Goal: Task Accomplishment & Management: Complete application form

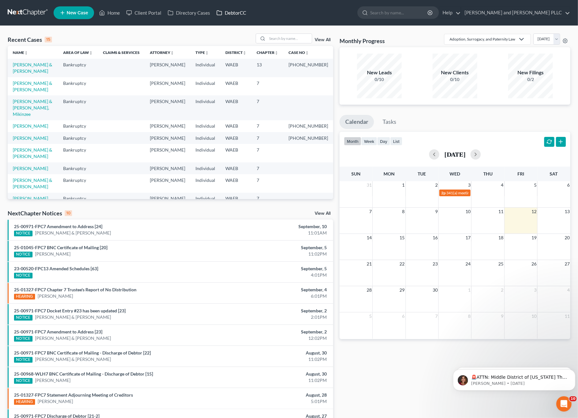
click at [236, 10] on link "DebtorCC" at bounding box center [231, 12] width 36 height 11
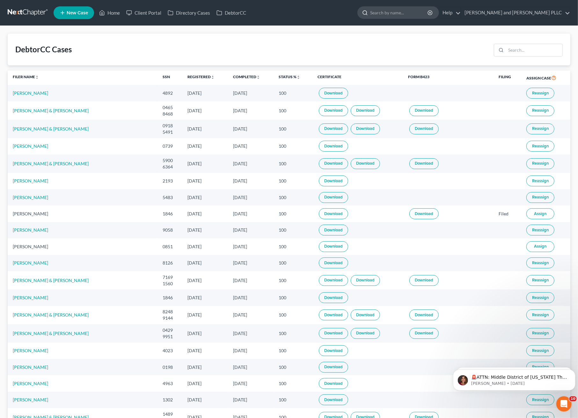
click at [429, 16] on input "search" at bounding box center [399, 13] width 58 height 12
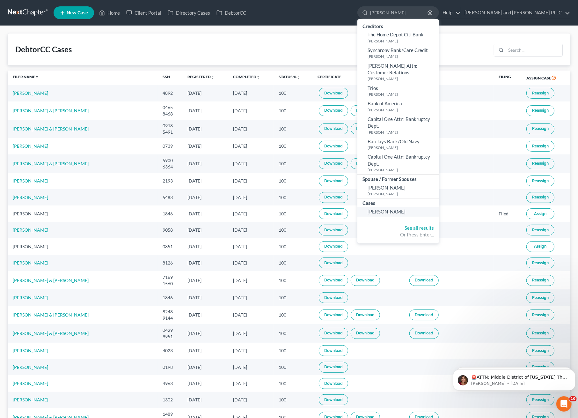
type input "[PERSON_NAME]"
click at [406, 212] on span "[PERSON_NAME]" at bounding box center [387, 212] width 38 height 6
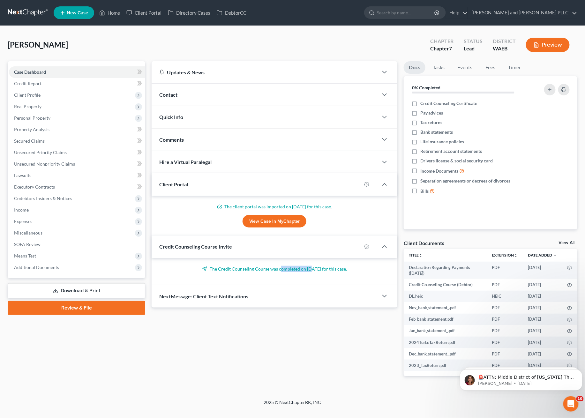
drag, startPoint x: 305, startPoint y: 270, endPoint x: 276, endPoint y: 271, distance: 29.7
click at [276, 271] on p "The Credit Counseling Course was completed on [DATE] for this case." at bounding box center [274, 269] width 230 height 6
click at [293, 333] on div "Updates & News × [US_STATE] Eastern - District Notes Take a look at NextChapter…" at bounding box center [274, 223] width 252 height 325
drag, startPoint x: 246, startPoint y: 265, endPoint x: 295, endPoint y: 266, distance: 48.8
click at [293, 266] on p "The Credit Counseling Course was completed on [DATE] for this case." at bounding box center [274, 269] width 230 height 6
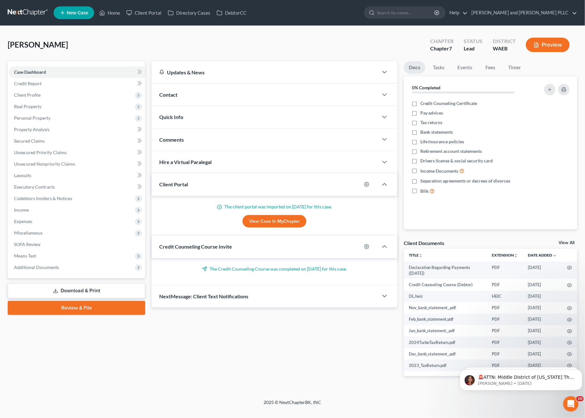
click at [332, 326] on div "Updates & News × [US_STATE] Eastern - District Notes Take a look at NextChapter…" at bounding box center [274, 223] width 252 height 325
drag, startPoint x: 303, startPoint y: 267, endPoint x: 314, endPoint y: 266, distance: 11.3
click at [314, 266] on p "The Credit Counseling Course was completed on [DATE] for this case." at bounding box center [274, 269] width 230 height 6
click at [73, 43] on div "[PERSON_NAME] Upgraded Chapter Chapter 7 Status Lead District WAEB Preview" at bounding box center [292, 47] width 569 height 28
click at [31, 73] on span "Case Dashboard" at bounding box center [30, 71] width 32 height 5
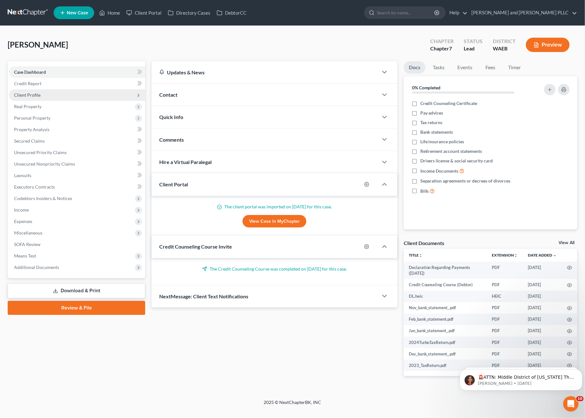
click at [29, 96] on span "Client Profile" at bounding box center [27, 94] width 26 height 5
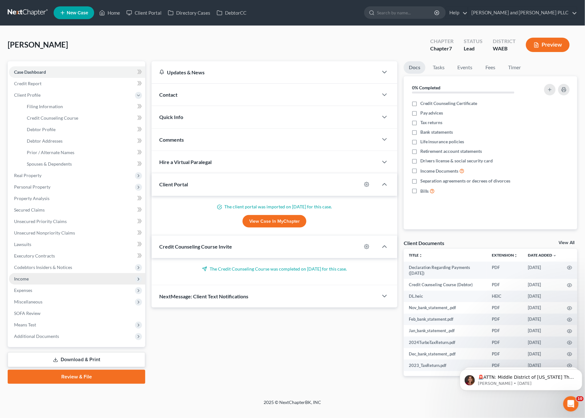
click at [29, 279] on span "Income" at bounding box center [77, 278] width 136 height 11
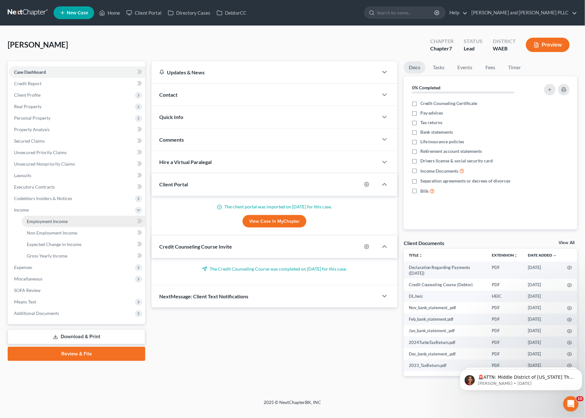
click at [38, 220] on span "Employment Income" at bounding box center [47, 221] width 41 height 5
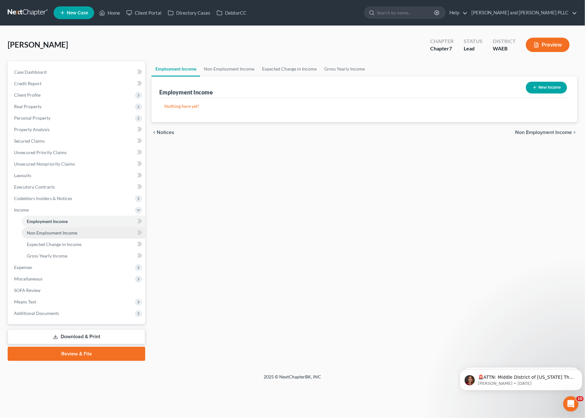
click at [37, 232] on span "Non Employment Income" at bounding box center [52, 232] width 50 height 5
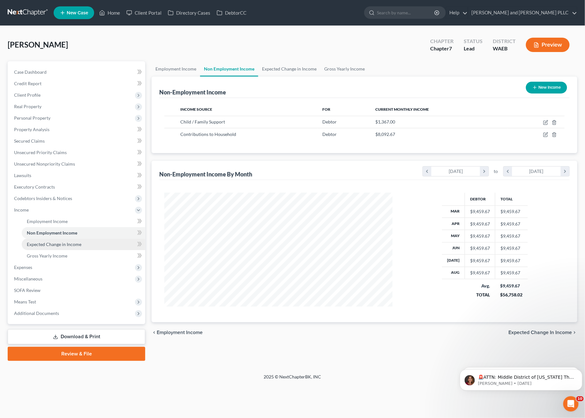
scroll to position [115, 241]
click at [31, 245] on span "Expected Change in Income" at bounding box center [54, 244] width 55 height 5
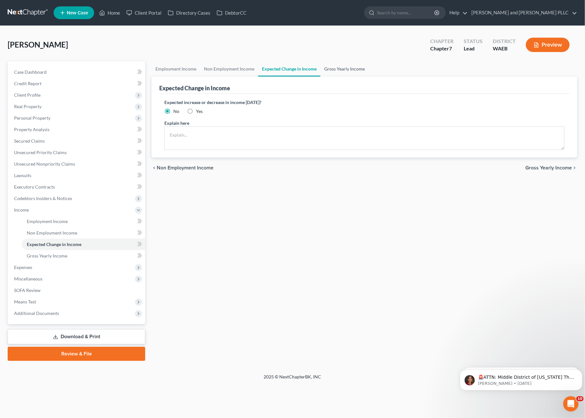
click at [334, 69] on link "Gross Yearly Income" at bounding box center [344, 68] width 48 height 15
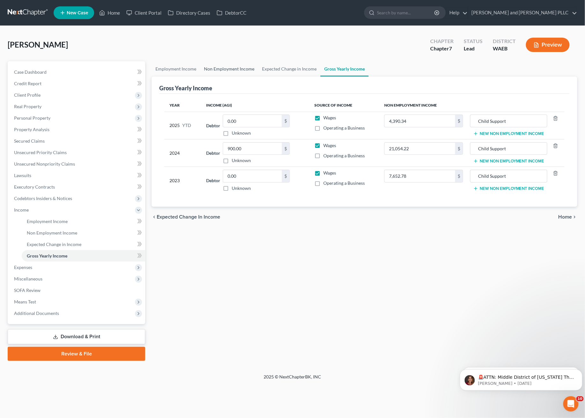
click at [237, 66] on link "Non Employment Income" at bounding box center [229, 68] width 58 height 15
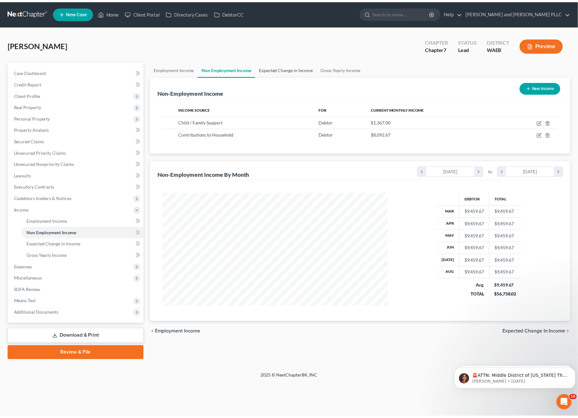
scroll to position [115, 241]
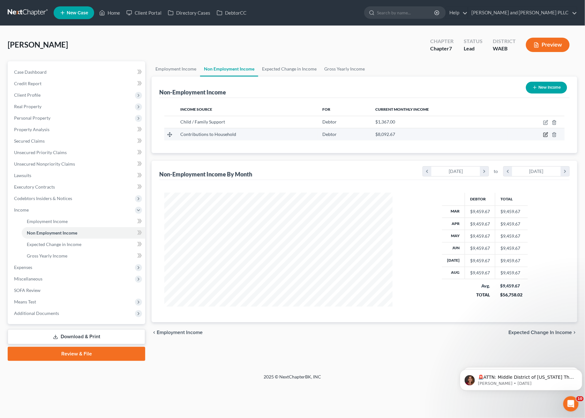
click at [547, 136] on icon "button" at bounding box center [545, 135] width 4 height 4
select select "8"
select select "0"
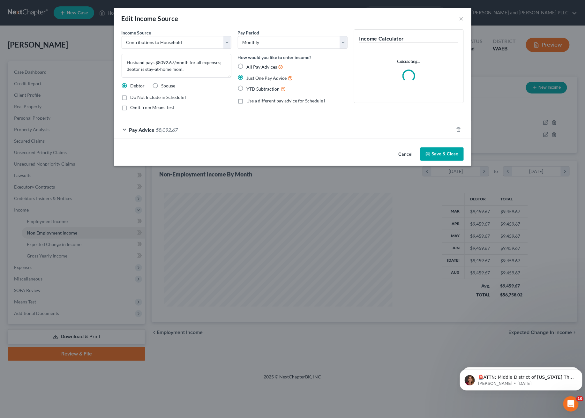
click at [153, 134] on div "Pay Advice $8,092.67" at bounding box center [283, 129] width 339 height 17
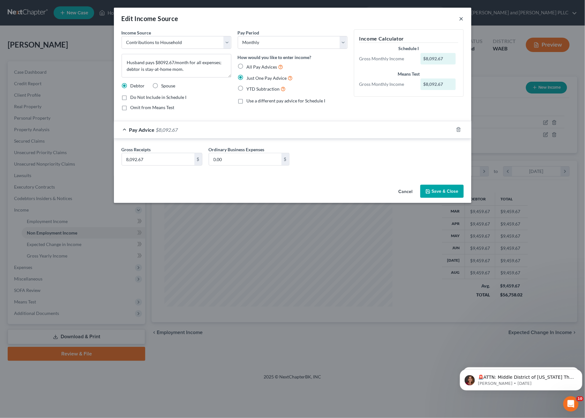
click at [463, 18] on button "×" at bounding box center [461, 19] width 4 height 8
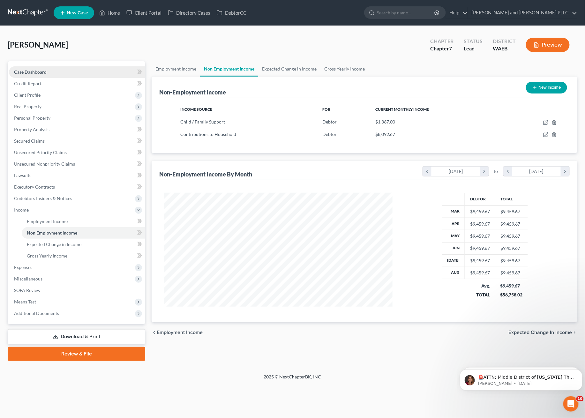
click at [34, 73] on span "Case Dashboard" at bounding box center [30, 71] width 33 height 5
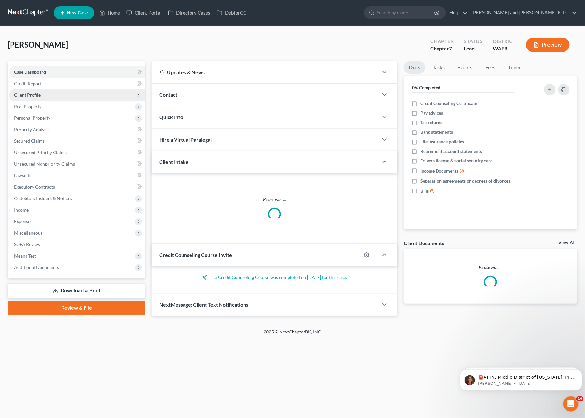
click at [28, 95] on span "Client Profile" at bounding box center [27, 94] width 26 height 5
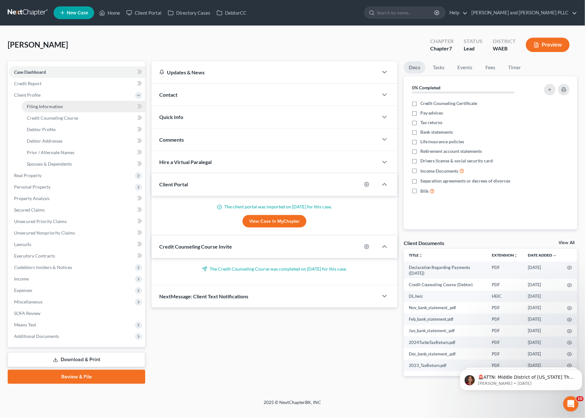
click at [54, 107] on span "Filing Information" at bounding box center [45, 106] width 36 height 5
select select "1"
select select "0"
select select "50"
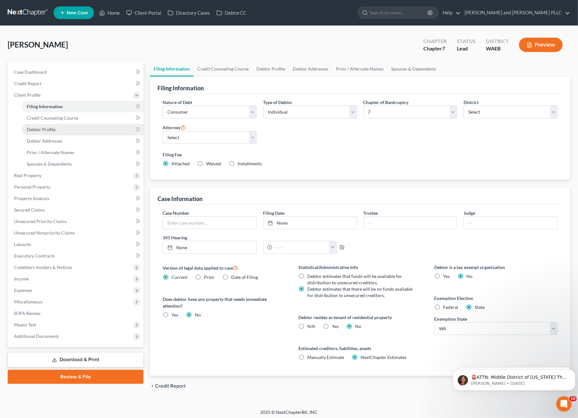
click at [45, 132] on link "Debtor Profile" at bounding box center [83, 129] width 122 height 11
select select "1"
select select "5"
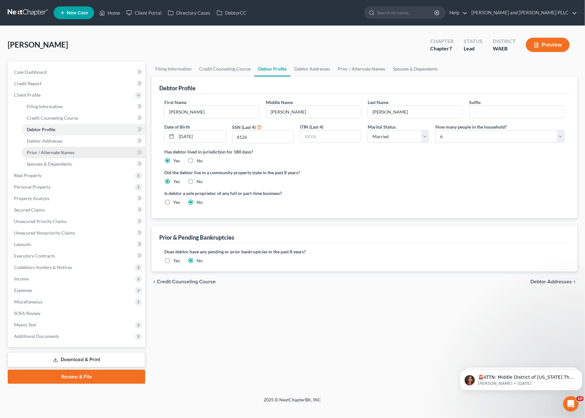
click at [43, 147] on link "Prior / Alternate Names" at bounding box center [83, 152] width 123 height 11
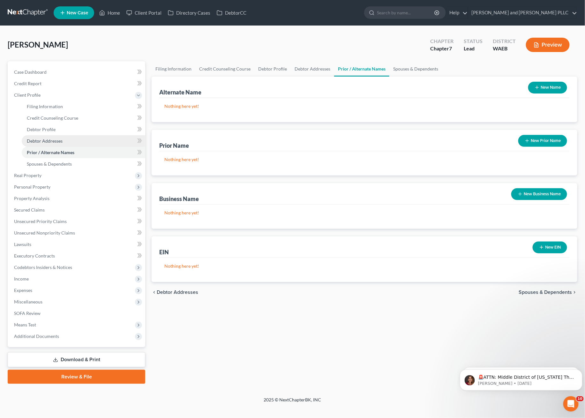
click at [47, 140] on span "Debtor Addresses" at bounding box center [45, 140] width 36 height 5
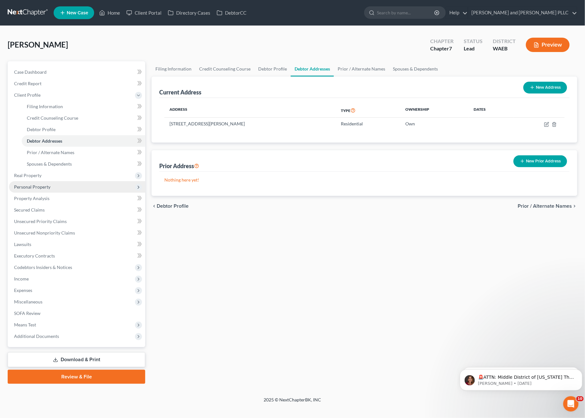
click at [32, 191] on span "Personal Property" at bounding box center [77, 186] width 136 height 11
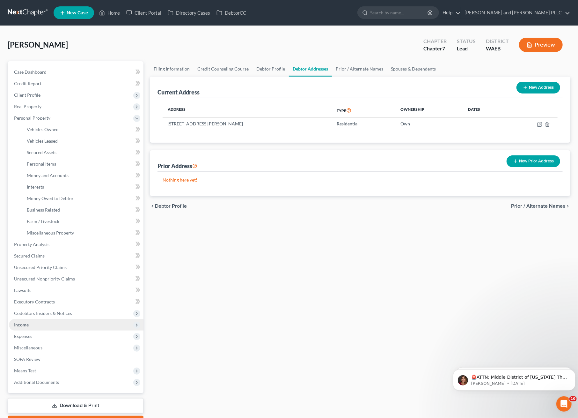
click at [26, 323] on span "Income" at bounding box center [21, 324] width 15 height 5
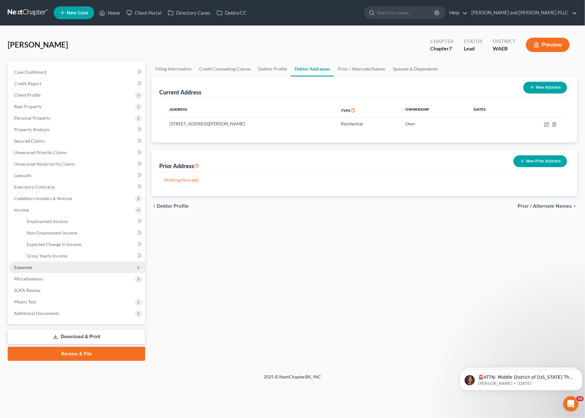
click at [42, 268] on span "Expenses" at bounding box center [77, 267] width 136 height 11
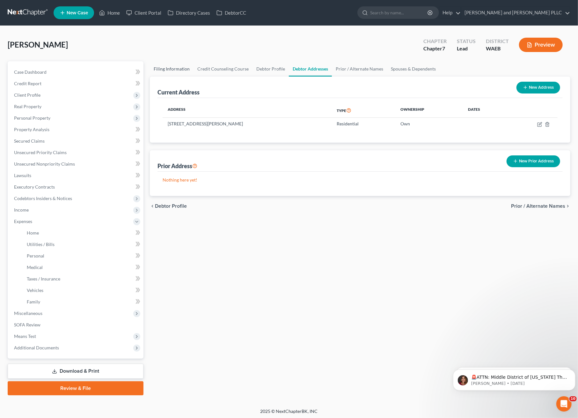
click at [172, 72] on link "Filing Information" at bounding box center [172, 68] width 44 height 15
select select "1"
select select "0"
select select "86"
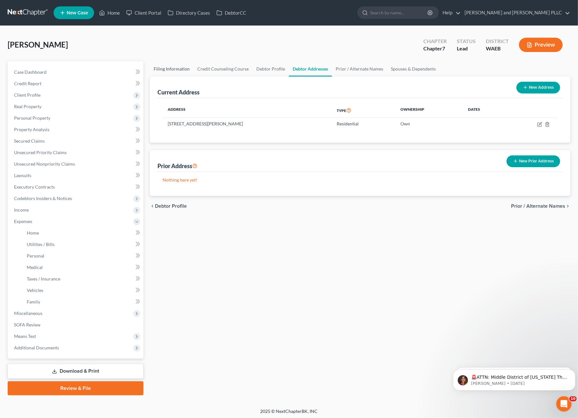
select select "0"
select select "50"
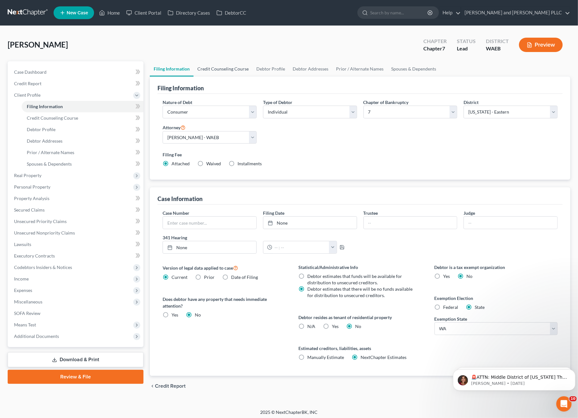
click at [216, 70] on link "Credit Counseling Course" at bounding box center [223, 68] width 59 height 15
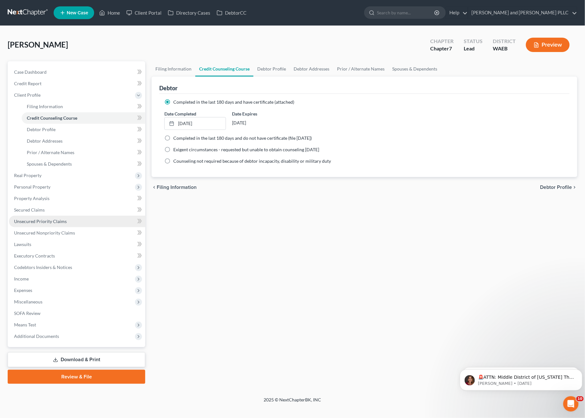
click at [44, 220] on span "Unsecured Priority Claims" at bounding box center [40, 221] width 53 height 5
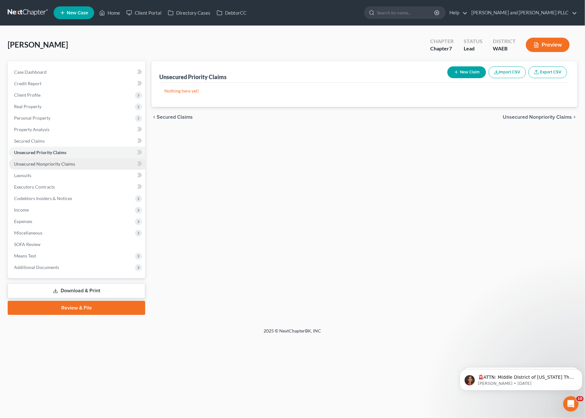
click at [49, 161] on span "Unsecured Nonpriority Claims" at bounding box center [44, 163] width 61 height 5
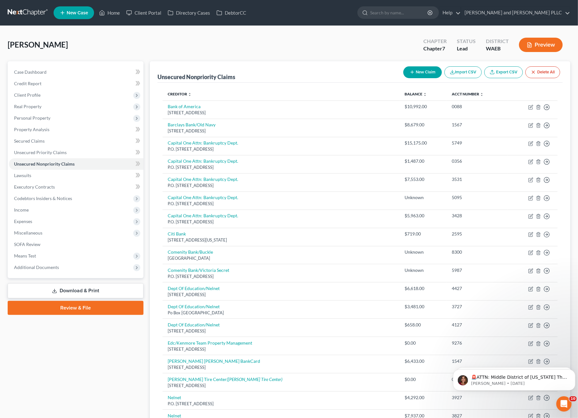
click at [266, 49] on div "[PERSON_NAME] Upgraded Chapter Chapter 7 Status Lead District WAEB Preview" at bounding box center [289, 47] width 563 height 28
click at [96, 292] on link "Download & Print" at bounding box center [76, 290] width 136 height 15
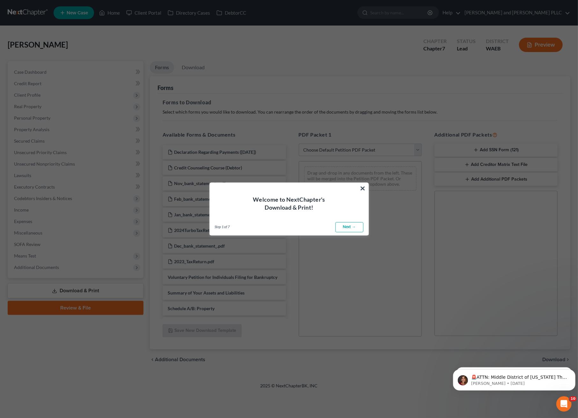
click at [359, 188] on div "Welcome to NextChapter's Download & Print!" at bounding box center [289, 197] width 159 height 29
click at [362, 188] on button "×" at bounding box center [363, 188] width 6 height 10
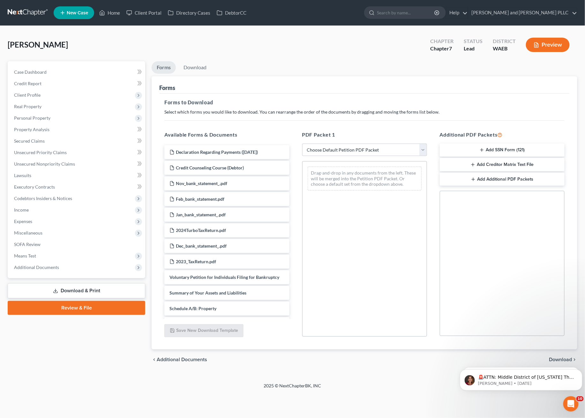
click at [550, 44] on button "Preview" at bounding box center [548, 45] width 44 height 14
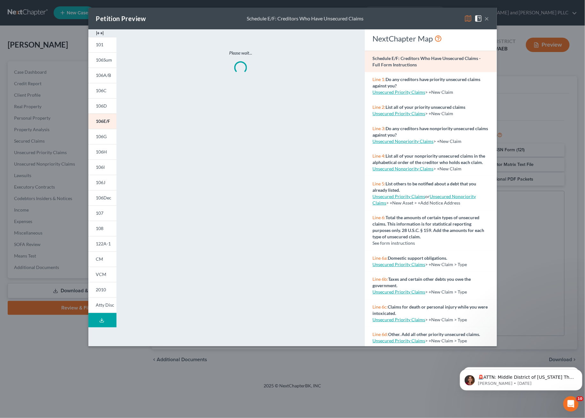
click at [482, 20] on img at bounding box center [478, 19] width 8 height 8
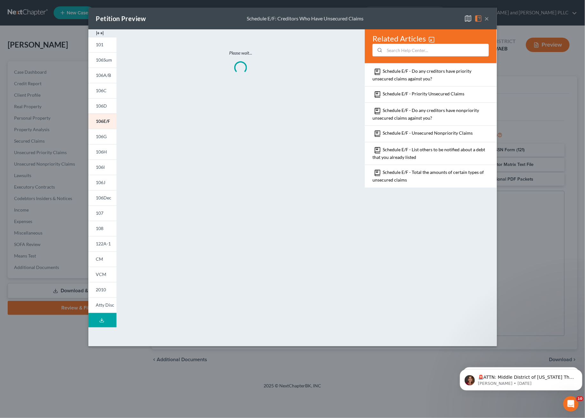
click at [487, 17] on button "×" at bounding box center [487, 19] width 4 height 8
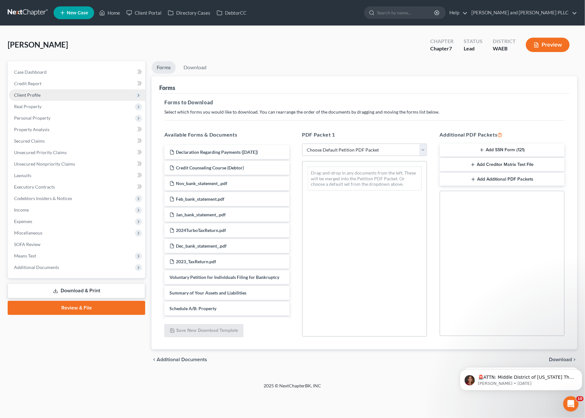
click at [90, 91] on span "Client Profile" at bounding box center [77, 94] width 136 height 11
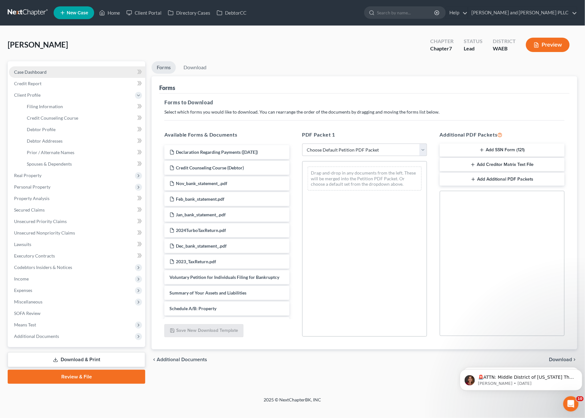
click at [66, 72] on link "Case Dashboard" at bounding box center [77, 71] width 136 height 11
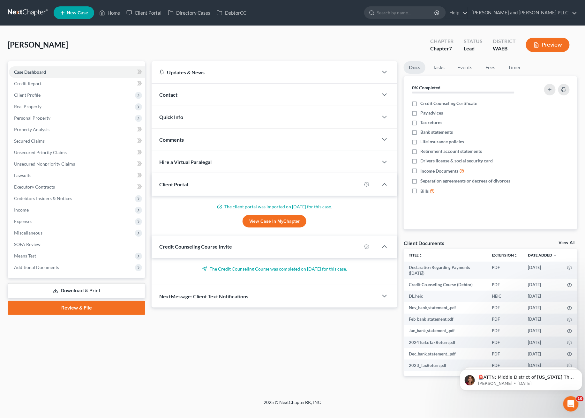
click at [95, 291] on link "Download & Print" at bounding box center [76, 290] width 137 height 15
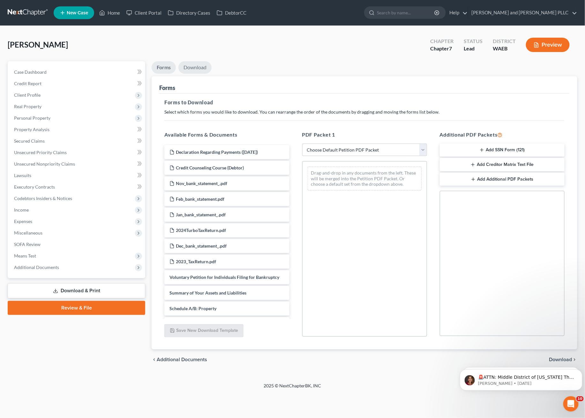
click at [197, 70] on link "Download" at bounding box center [194, 67] width 33 height 12
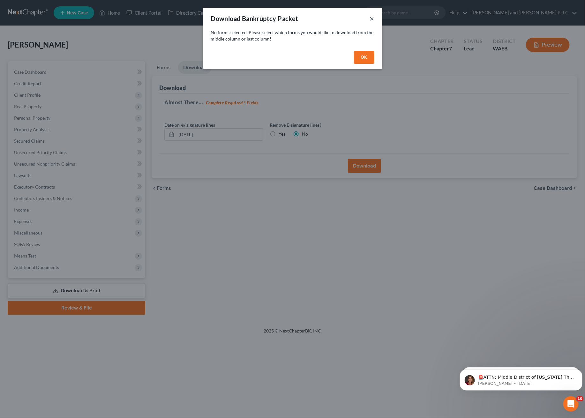
click at [372, 20] on button "×" at bounding box center [372, 19] width 4 height 8
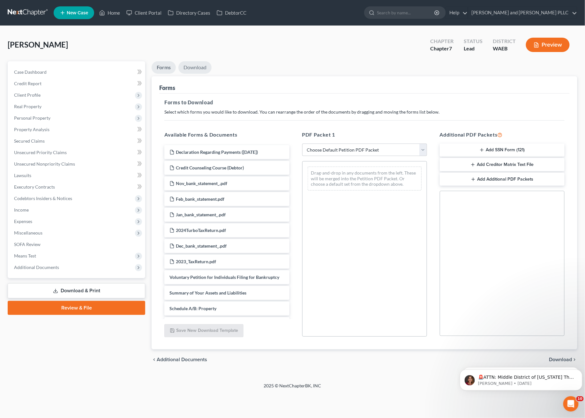
click at [192, 68] on link "Download" at bounding box center [194, 67] width 33 height 12
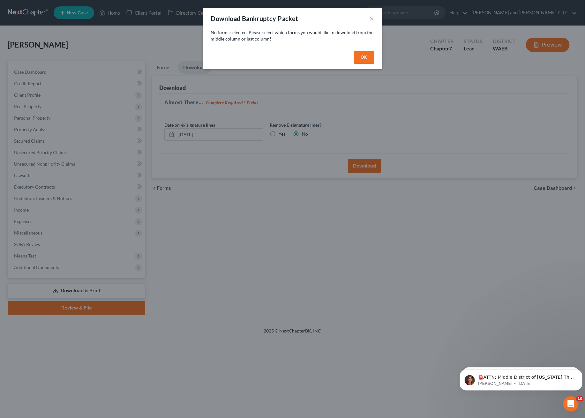
click at [356, 50] on div "OK" at bounding box center [292, 58] width 179 height 20
click at [361, 56] on button "OK" at bounding box center [364, 57] width 20 height 13
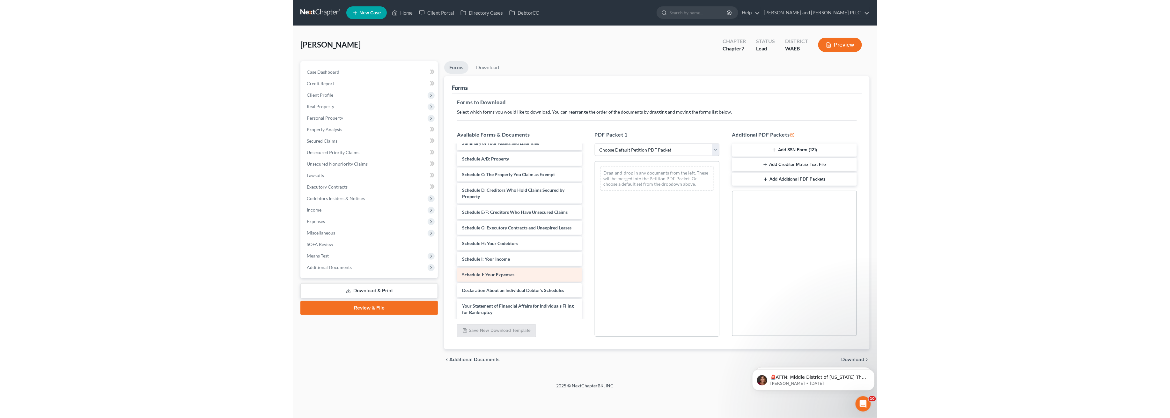
scroll to position [149, 0]
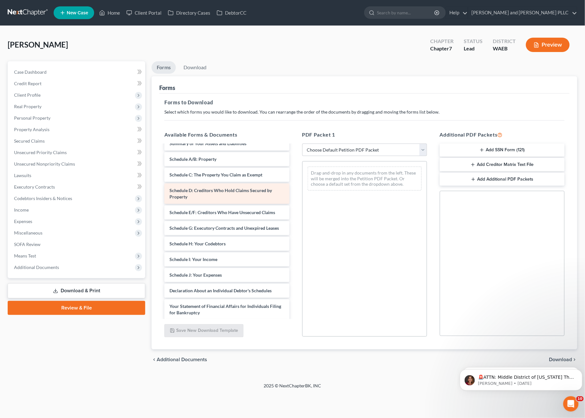
click at [233, 200] on div "Schedule D: Creditors Who Hold Claims Secured by Property" at bounding box center [226, 193] width 125 height 20
click at [232, 199] on span "Schedule D: Creditors Who Hold Claims Secured by Property" at bounding box center [220, 194] width 102 height 12
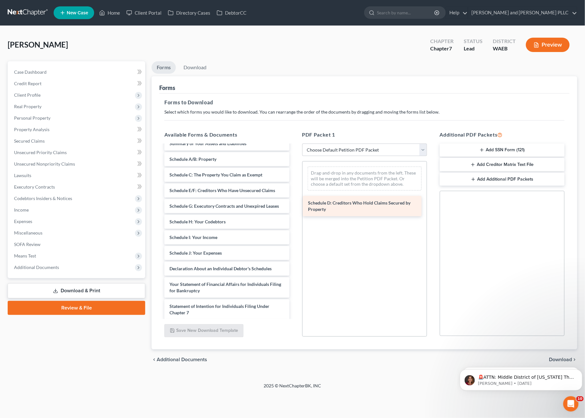
drag, startPoint x: 197, startPoint y: 199, endPoint x: 336, endPoint y: 205, distance: 138.6
click at [294, 205] on div "Schedule D: Creditors Who Hold Claims Secured by Property Declaration Regarding…" at bounding box center [226, 203] width 135 height 415
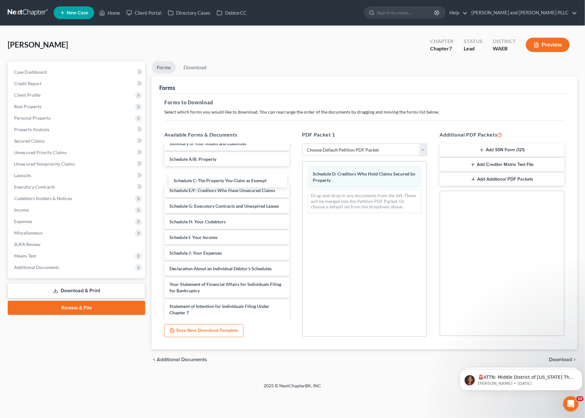
click at [222, 182] on div "Schedule C: The Property You Claim as Exempt Declaration Regarding Payments ([D…" at bounding box center [226, 203] width 135 height 415
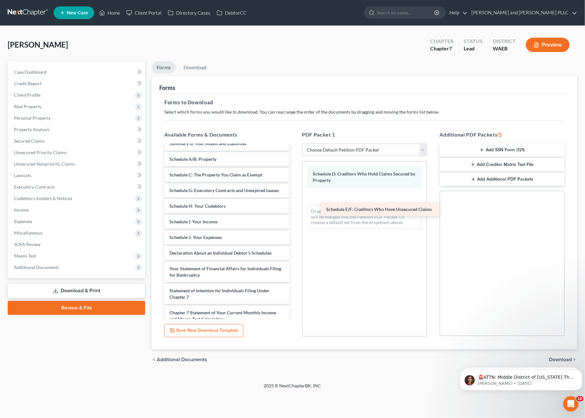
drag, startPoint x: 207, startPoint y: 196, endPoint x: 363, endPoint y: 208, distance: 157.2
click at [294, 208] on div "Schedule E/F: Creditors Who Have Unsecured Claims Declaration Regarding Payment…" at bounding box center [226, 195] width 135 height 399
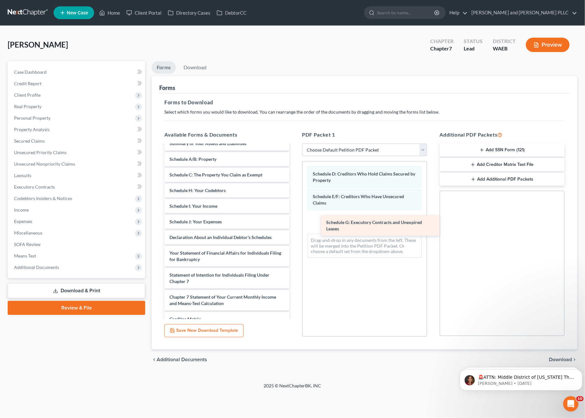
drag, startPoint x: 201, startPoint y: 193, endPoint x: 358, endPoint y: 219, distance: 159.4
click at [294, 219] on div "Schedule G: Executory Contracts and Unexpired Leases Declaration Regarding Paym…" at bounding box center [226, 187] width 135 height 383
click at [359, 150] on select "Choose Default Petition PDF Packet Complete Bankruptcy Petition (all forms and …" at bounding box center [364, 150] width 125 height 13
click at [387, 122] on div "Forms to Download Select which forms you would like to download. You can rearra…" at bounding box center [364, 221] width 410 height 256
click at [559, 360] on body "🚨ATTN: Middle District of [US_STATE] The court has added a new Credit Counselin…" at bounding box center [520, 378] width 123 height 40
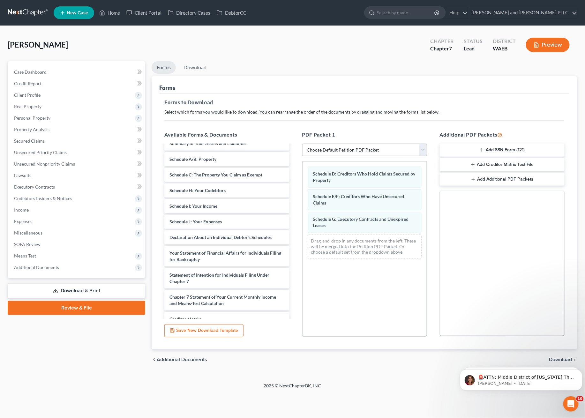
click at [549, 359] on body "🚨ATTN: Middle District of [US_STATE] The court has added a new Credit Counselin…" at bounding box center [520, 378] width 123 height 40
click at [447, 365] on div "chevron_left Additional Documents Download chevron_right" at bounding box center [365, 359] width 426 height 20
click at [559, 356] on html "🚨ATTN: Middle District of [US_STATE] The court has added a new Credit Counselin…" at bounding box center [521, 378] width 128 height 45
click at [356, 366] on div "chevron_left Additional Documents Download chevron_right" at bounding box center [365, 359] width 426 height 20
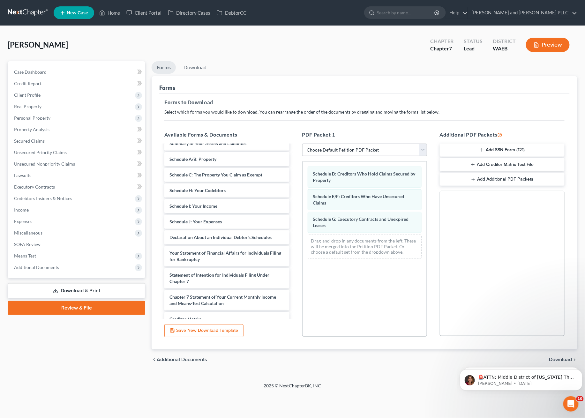
click at [445, 94] on div "Forms to Download Select which forms you would like to download. You can rearra…" at bounding box center [364, 221] width 410 height 256
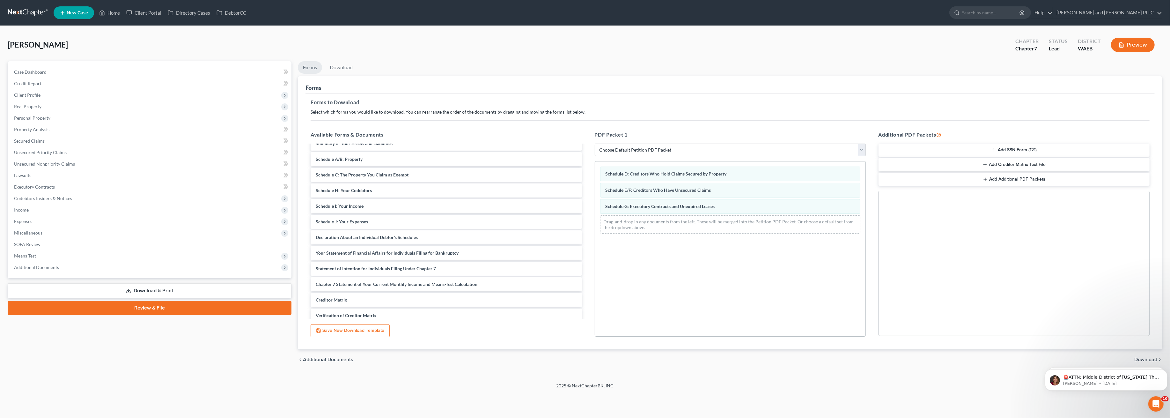
scroll to position [143, 0]
click at [578, 361] on body "🚨ATTN: Middle District of [US_STATE] The court has added a new Credit Counselin…" at bounding box center [1106, 378] width 123 height 40
click at [578, 357] on html "🚨ATTN: Middle District of [US_STATE] The court has added a new Credit Counselin…" at bounding box center [1107, 378] width 128 height 45
drag, startPoint x: 1148, startPoint y: 357, endPoint x: 1988, endPoint y: 658, distance: 891.7
click at [578, 357] on html "🚨ATTN: Middle District of [US_STATE] The court has added a new Credit Counselin…" at bounding box center [1107, 378] width 128 height 45
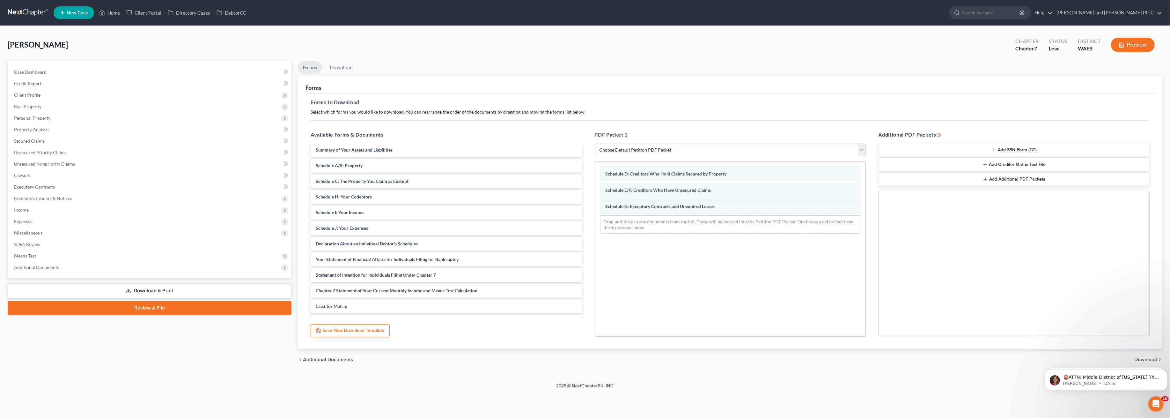
click at [578, 245] on div "Schedule D: Creditors Who Hold Claims Secured by Property Schedule E/F: Credito…" at bounding box center [730, 248] width 271 height 175
click at [578, 201] on div "Schedule G: Executory Contracts and Unexpired Leases" at bounding box center [730, 206] width 260 height 15
click at [578, 144] on select "Choose Default Petition PDF Packet Complete Bankruptcy Petition (all forms and …" at bounding box center [730, 150] width 271 height 13
click at [578, 102] on h5 "Forms to Download" at bounding box center [730, 103] width 839 height 8
click at [352, 72] on link "Download" at bounding box center [341, 67] width 33 height 12
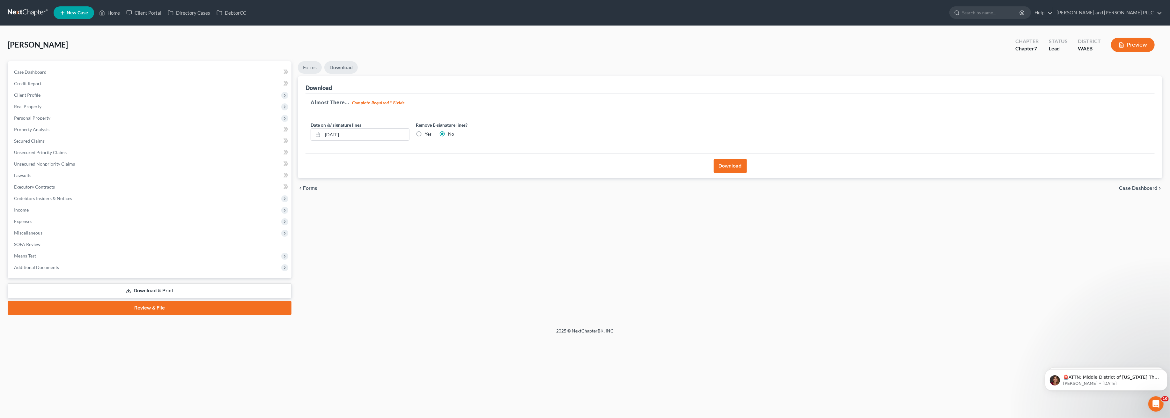
click at [317, 69] on link "Forms" at bounding box center [310, 67] width 24 height 12
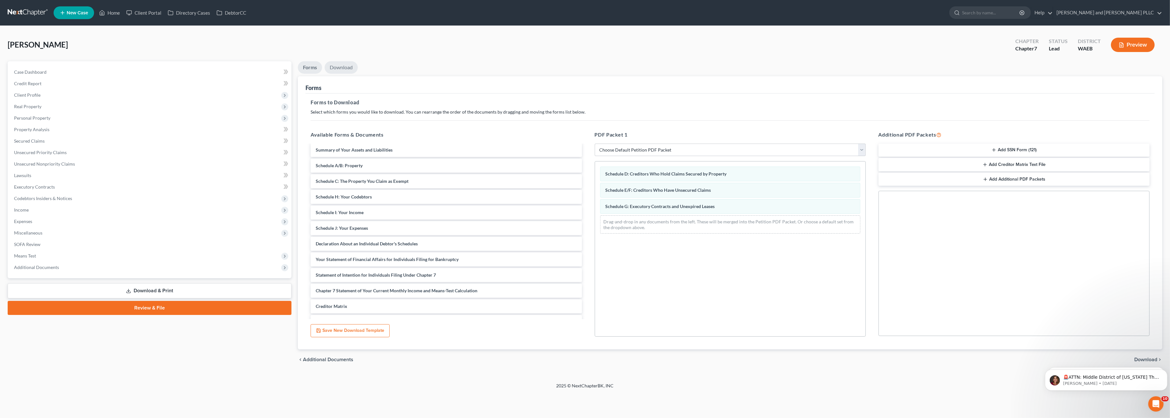
click at [340, 71] on link "Download" at bounding box center [341, 67] width 33 height 12
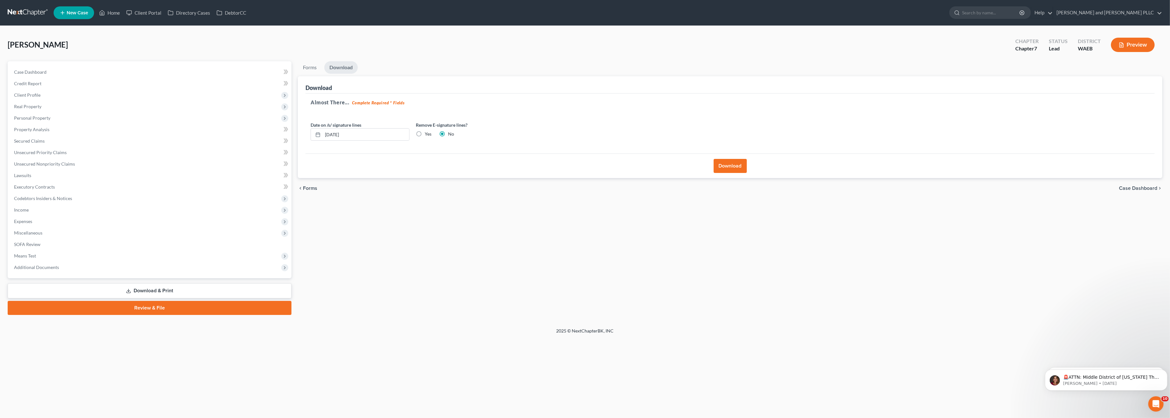
click at [323, 69] on ul "Forms Download" at bounding box center [730, 68] width 865 height 15
click at [309, 69] on link "Forms" at bounding box center [310, 67] width 24 height 12
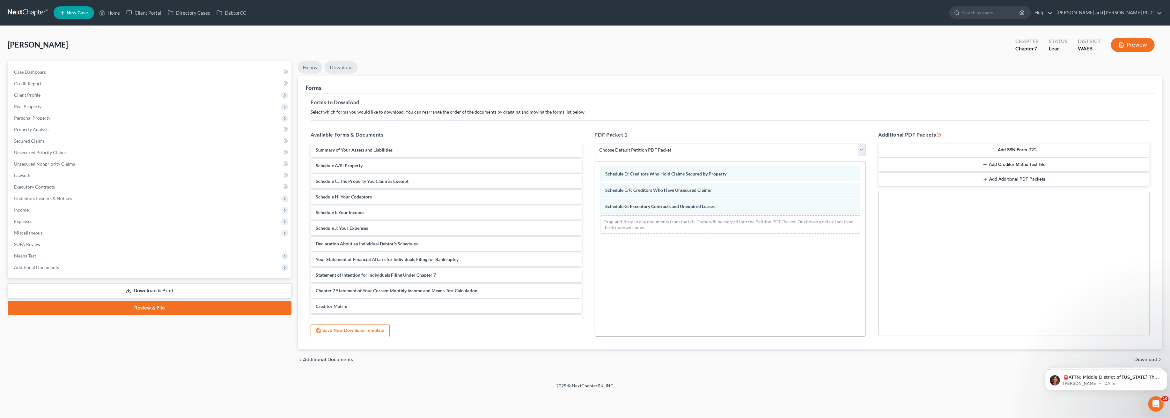
click at [348, 64] on link "Download" at bounding box center [341, 67] width 33 height 12
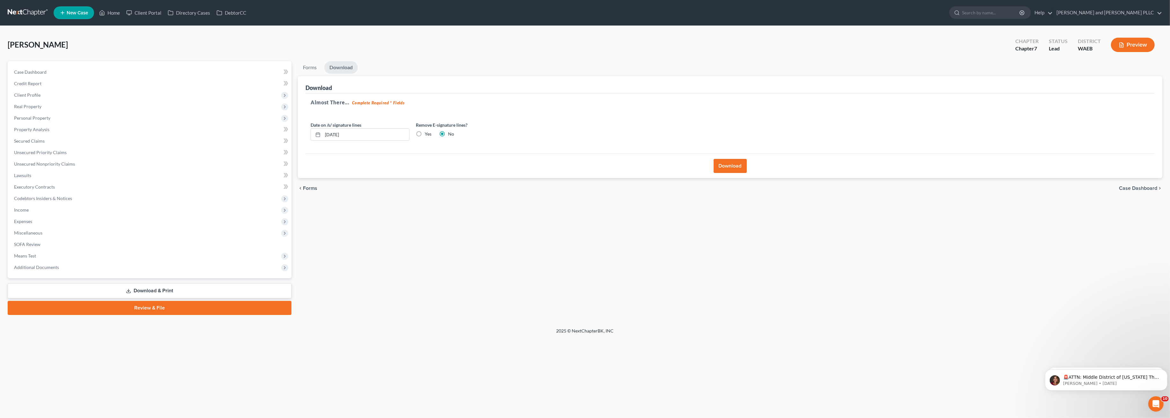
click at [578, 172] on button "Download" at bounding box center [730, 166] width 33 height 14
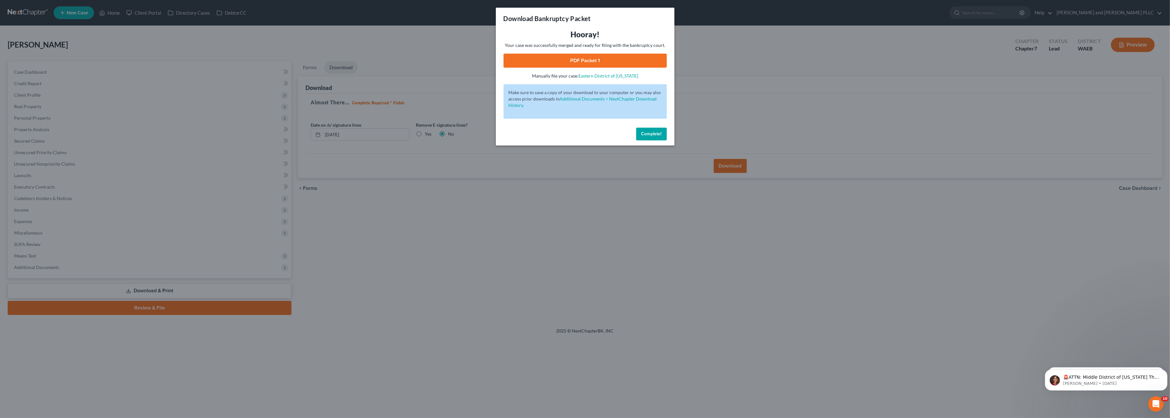
click at [578, 63] on link "PDF Packet 1" at bounding box center [585, 61] width 163 height 14
click at [578, 133] on span "Complete!" at bounding box center [652, 133] width 20 height 5
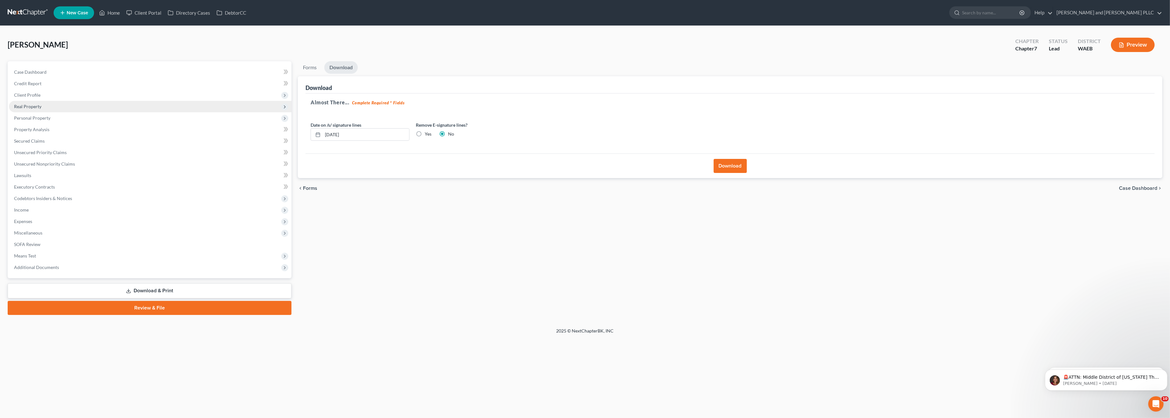
click at [33, 102] on span "Real Property" at bounding box center [150, 106] width 283 height 11
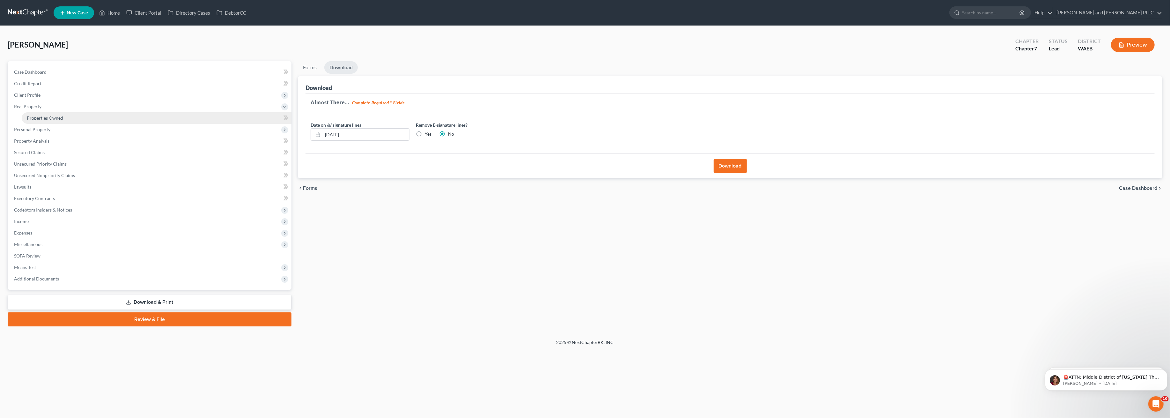
click at [89, 117] on link "Properties Owned" at bounding box center [157, 117] width 270 height 11
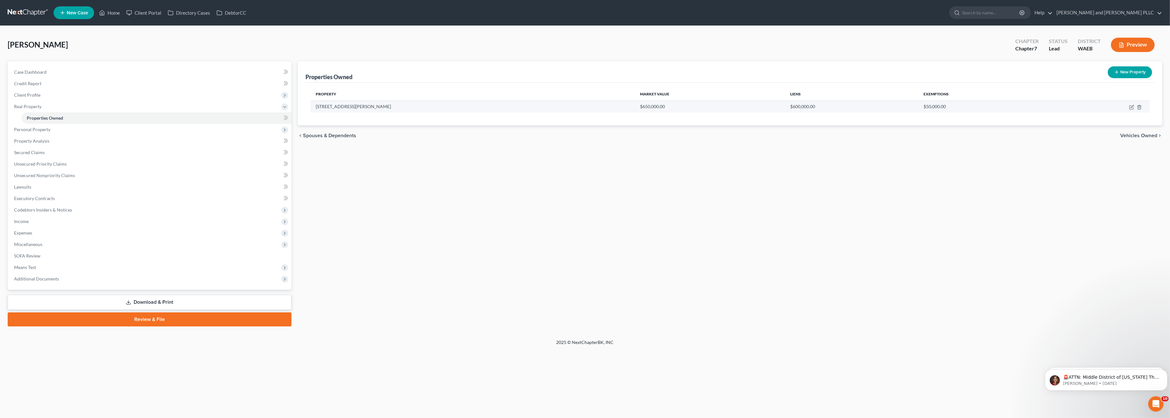
click at [361, 102] on td "[STREET_ADDRESS][PERSON_NAME]" at bounding box center [473, 106] width 324 height 12
click at [578, 107] on icon "button" at bounding box center [1132, 108] width 4 height 4
select select "50"
select select "4"
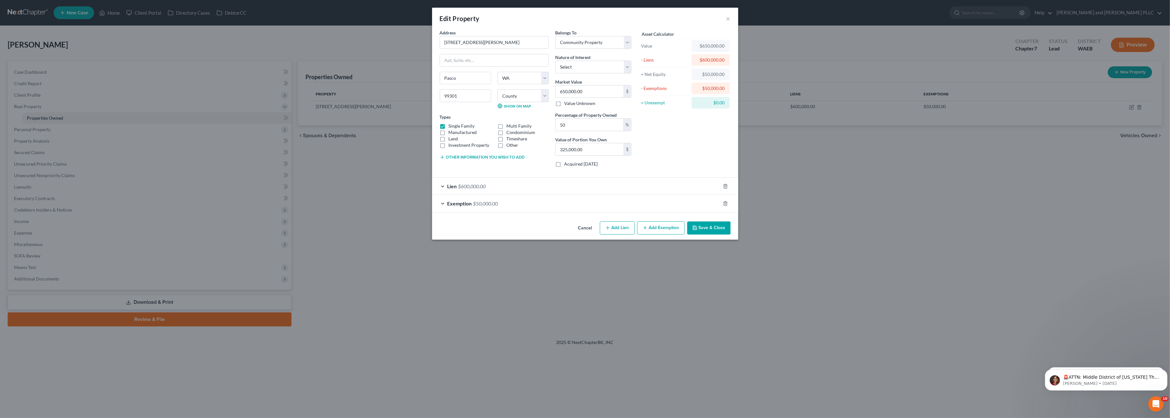
click at [479, 184] on span "$600,000.00" at bounding box center [472, 186] width 28 height 6
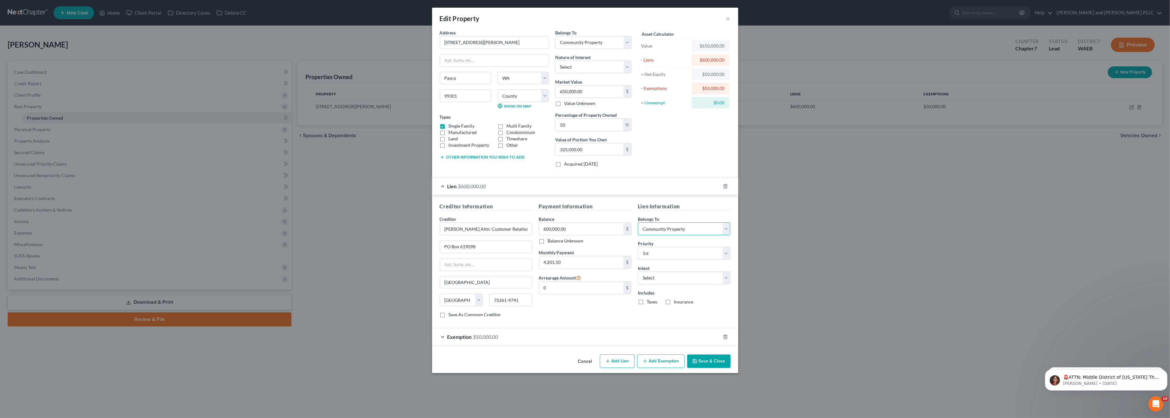
click at [578, 230] on select "Select Debtor 1 Only Debtor 2 Only Debtor 1 And Debtor 2 Only At Least One Of T…" at bounding box center [684, 228] width 93 height 13
click at [578, 206] on h5 "Lien Information" at bounding box center [684, 207] width 93 height 8
click at [578, 232] on select "Select Debtor 1 Only Debtor 2 Only Debtor 1 And Debtor 2 Only At Least One Of T…" at bounding box center [684, 228] width 93 height 13
click at [578, 215] on div "Lien Information Belongs To * Select Debtor 1 Only Debtor 2 Only Debtor 1 And D…" at bounding box center [684, 263] width 99 height 120
click at [578, 279] on select "Select Surrender Redeem Reaffirm Avoid Other" at bounding box center [684, 277] width 93 height 13
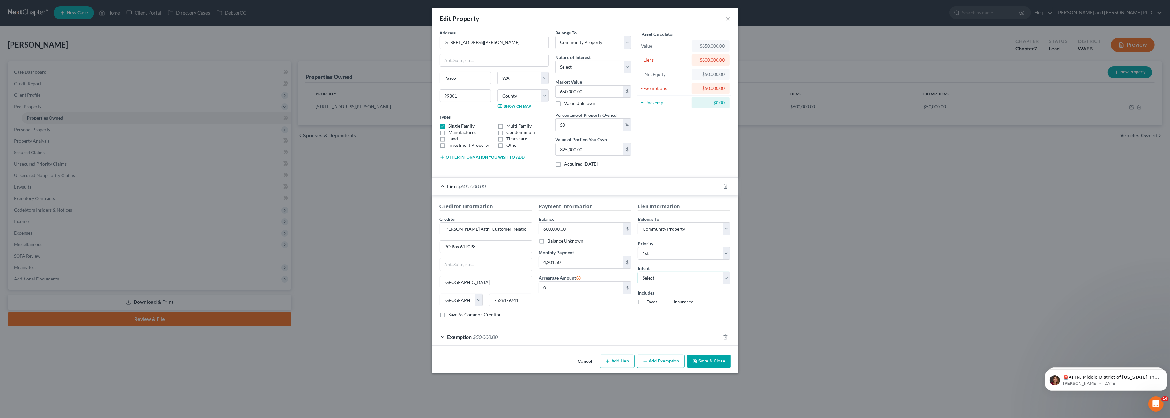
select select "2"
click at [578, 272] on select "Select Surrender Redeem Reaffirm Avoid Other" at bounding box center [684, 277] width 93 height 13
